Goal: Understand process/instructions: Learn about a topic

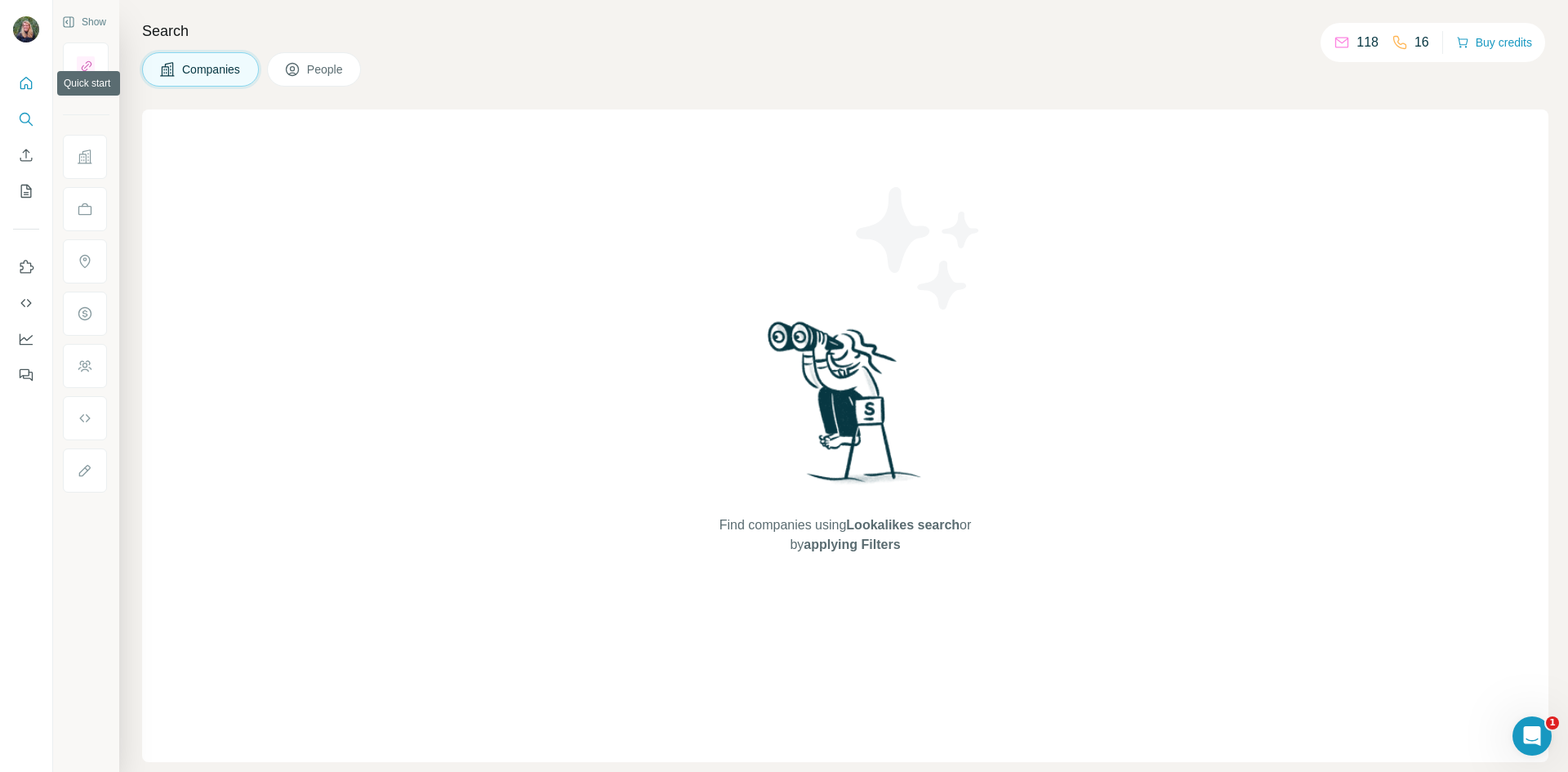
click at [25, 80] on icon "Quick start" at bounding box center [26, 83] width 17 height 17
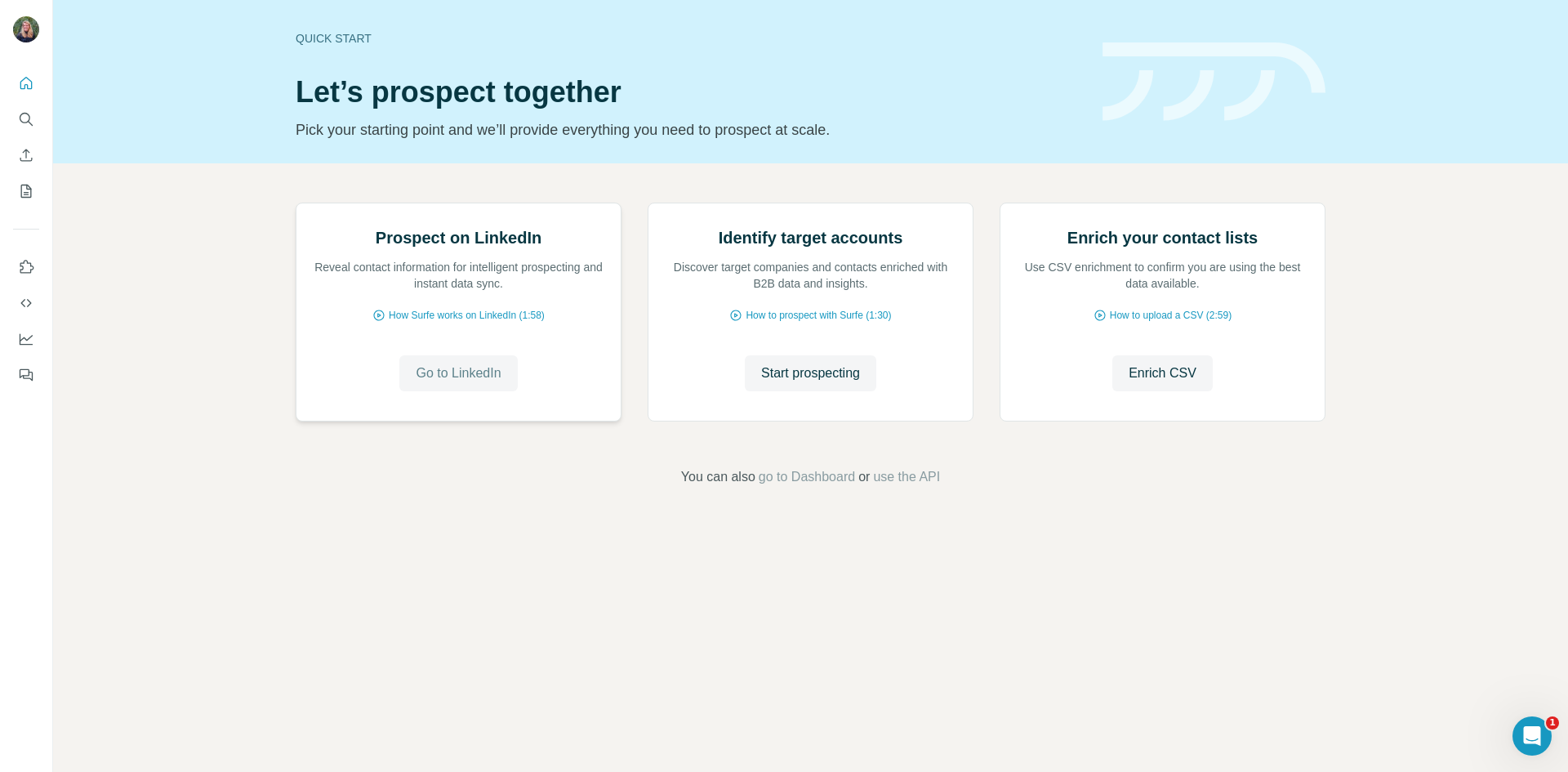
click at [468, 383] on span "Go to LinkedIn" at bounding box center [458, 373] width 85 height 19
click at [799, 391] on button "Start prospecting" at bounding box center [810, 373] width 131 height 36
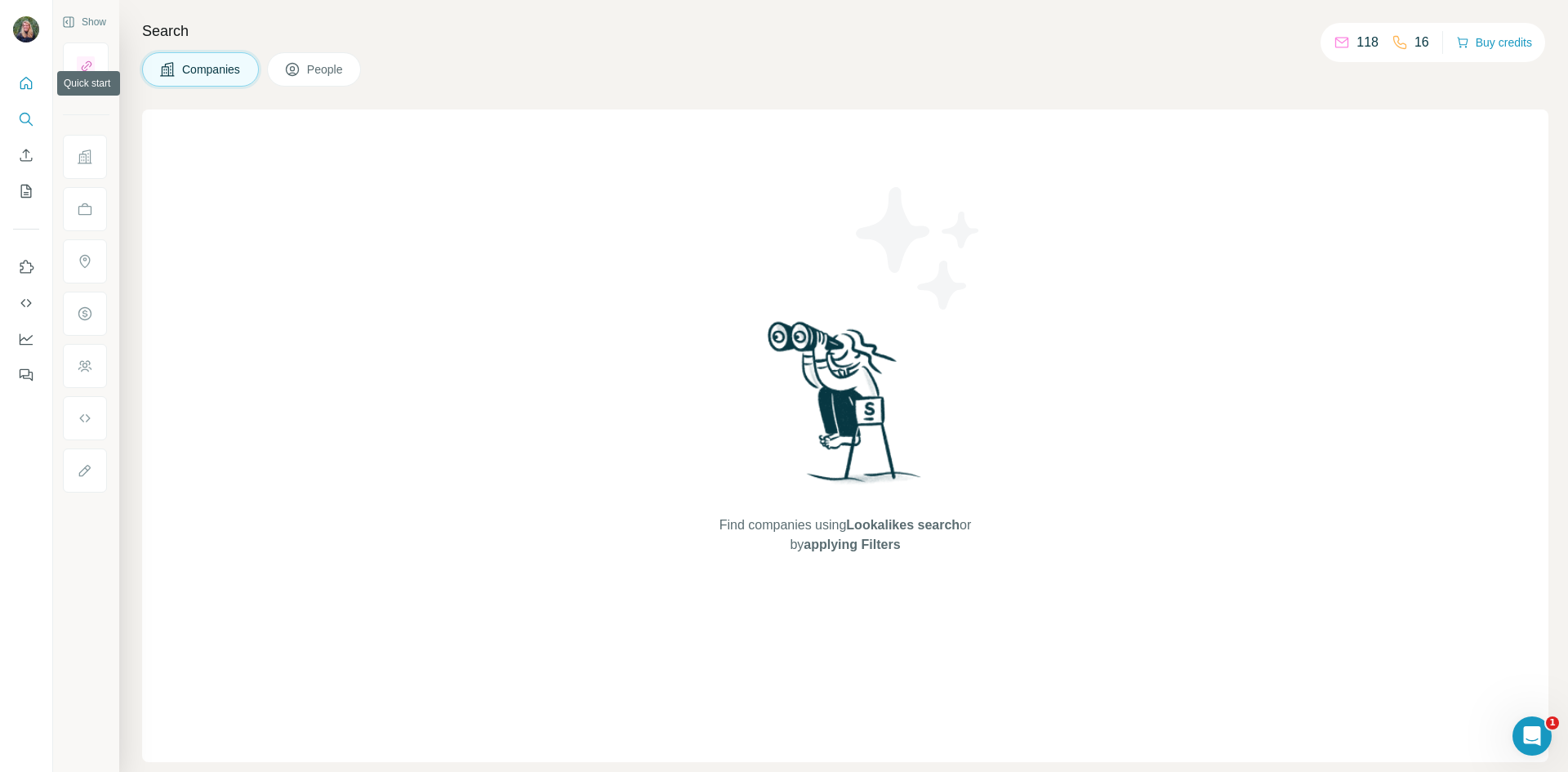
click at [28, 85] on icon "Quick start" at bounding box center [26, 82] width 12 height 12
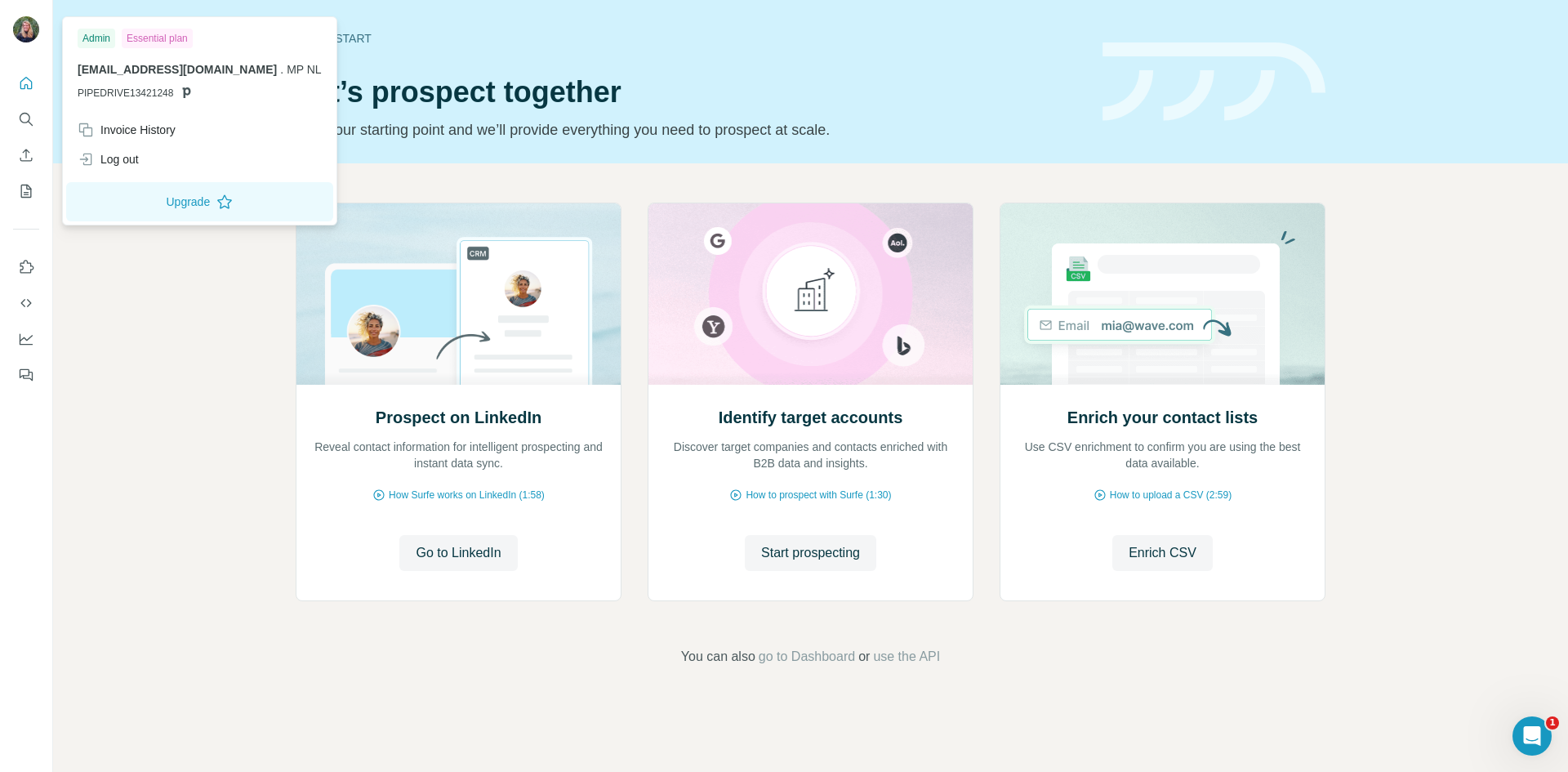
click at [18, 29] on img at bounding box center [26, 30] width 26 height 26
click at [286, 64] on span "MP NL" at bounding box center [304, 69] width 35 height 13
click at [176, 91] on p "PIPEDRIVE13421248" at bounding box center [200, 93] width 244 height 15
click at [29, 261] on icon "Use Surfe on LinkedIn" at bounding box center [26, 267] width 17 height 17
